Goal: Task Accomplishment & Management: Use online tool/utility

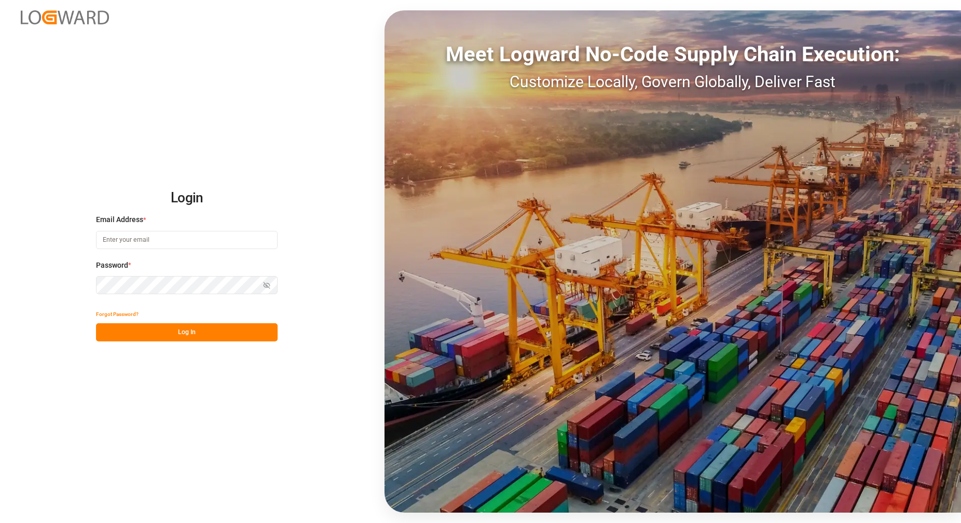
type input "[PERSON_NAME][EMAIL_ADDRESS][PERSON_NAME][DOMAIN_NAME]"
click at [178, 326] on button "Log In" at bounding box center [187, 332] width 182 height 18
